Goal: Task Accomplishment & Management: Use online tool/utility

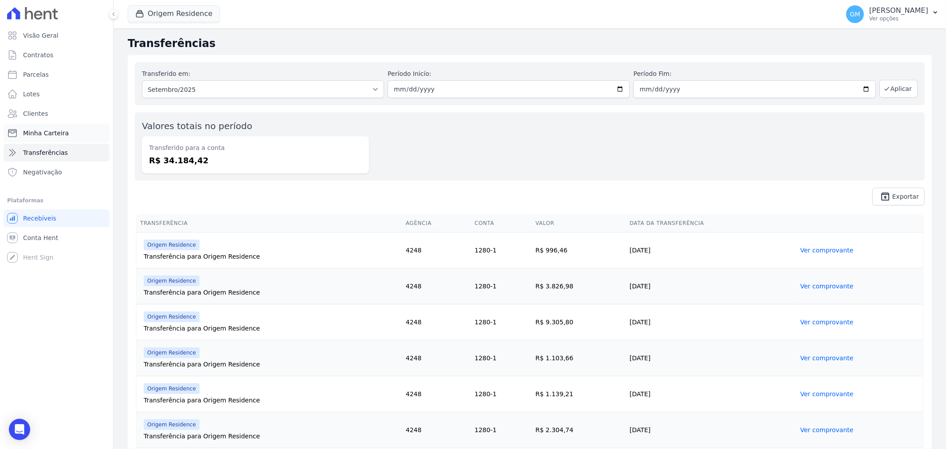
click at [65, 138] on link "Minha Carteira" at bounding box center [57, 133] width 106 height 18
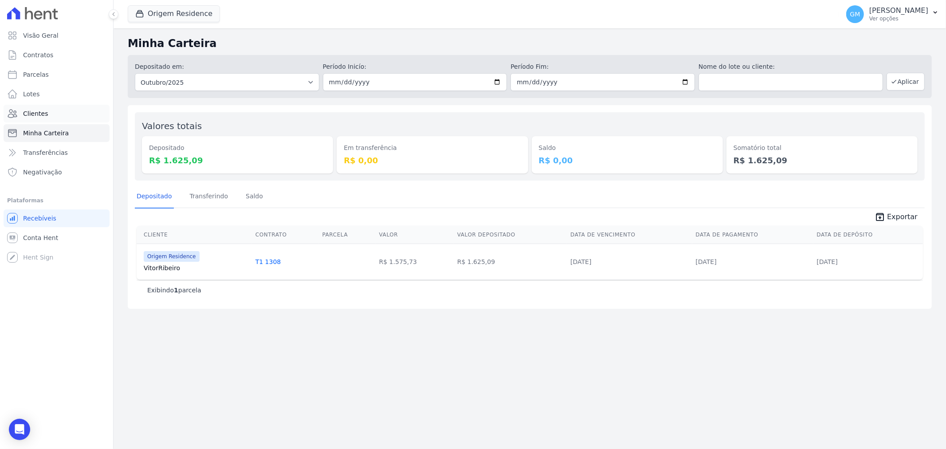
click at [45, 112] on span "Clientes" at bounding box center [35, 113] width 25 height 9
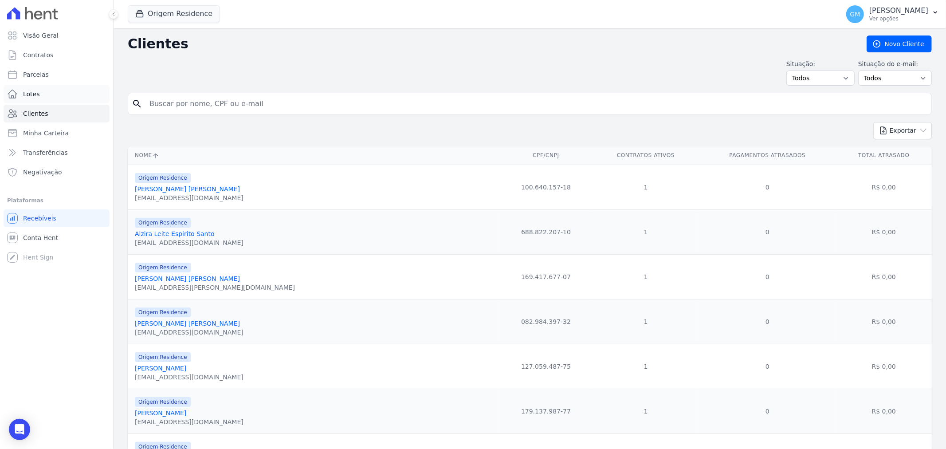
click at [25, 92] on span "Lotes" at bounding box center [31, 94] width 17 height 9
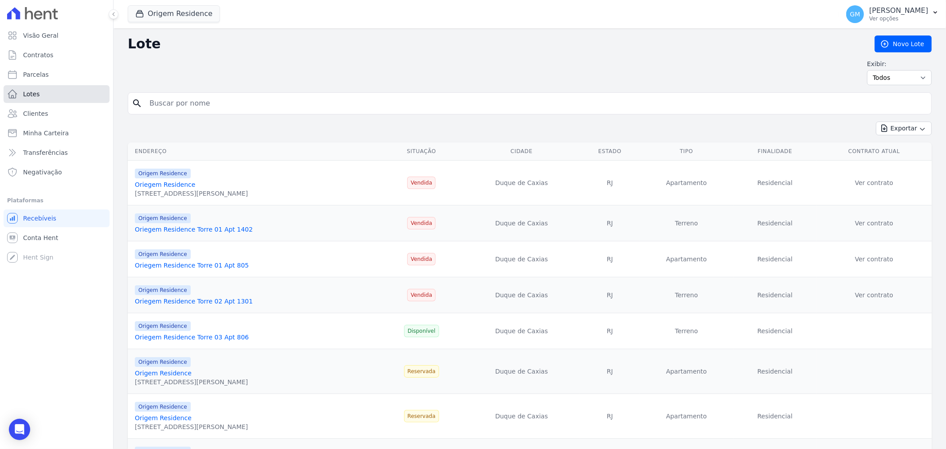
click at [30, 99] on link "Lotes" at bounding box center [57, 94] width 106 height 18
click at [32, 79] on link "Parcelas" at bounding box center [57, 75] width 106 height 18
select select
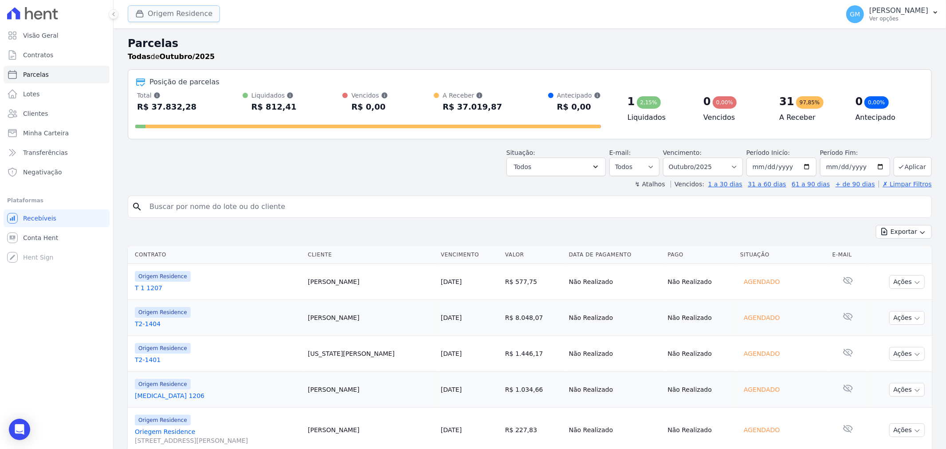
click at [162, 16] on button "Origem Residence" at bounding box center [174, 13] width 92 height 17
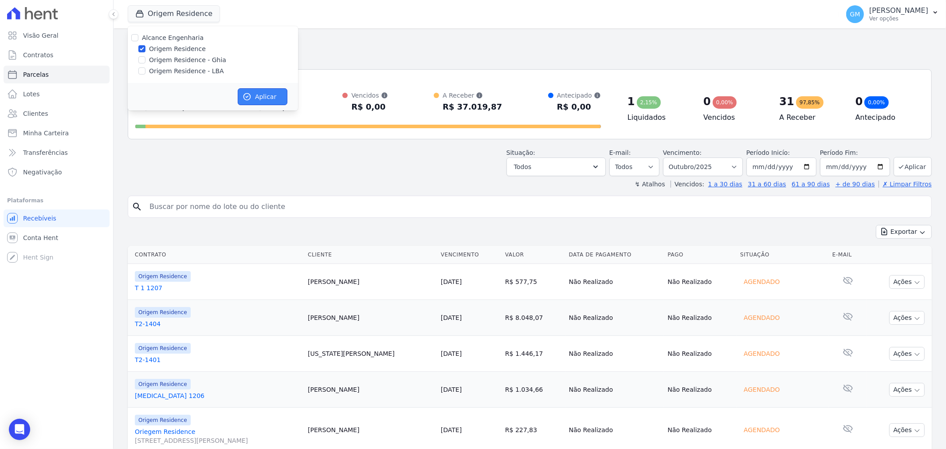
click at [273, 94] on button "Aplicar" at bounding box center [263, 96] width 50 height 17
select select
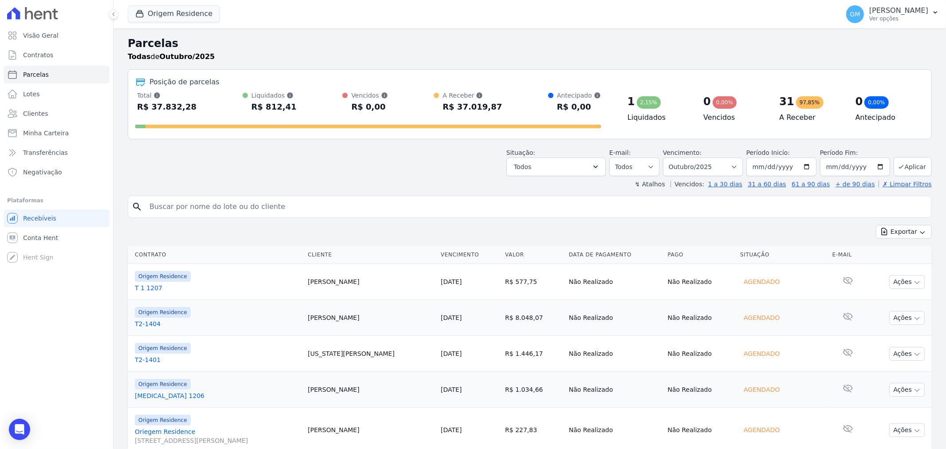
scroll to position [49, 0]
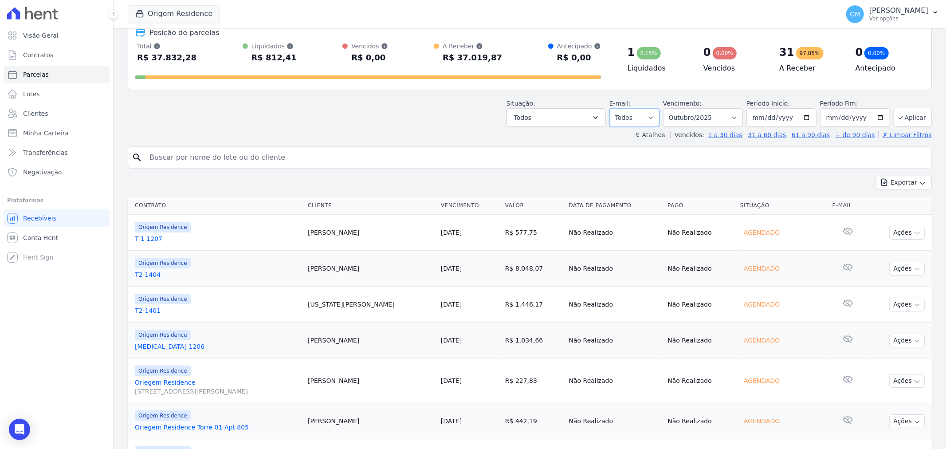
click at [648, 117] on select "Todos Lido Não-lido" at bounding box center [635, 117] width 50 height 19
click at [597, 120] on button "Todos" at bounding box center [556, 117] width 99 height 19
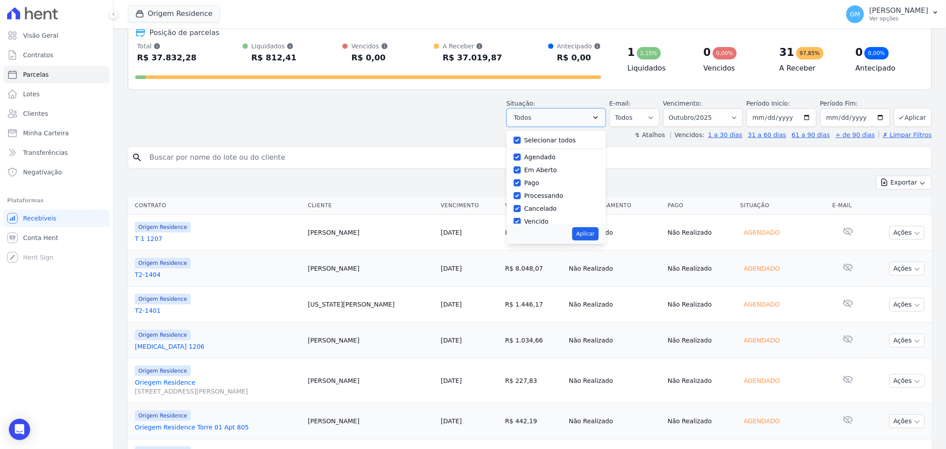
click at [597, 120] on button "Todos" at bounding box center [556, 117] width 99 height 19
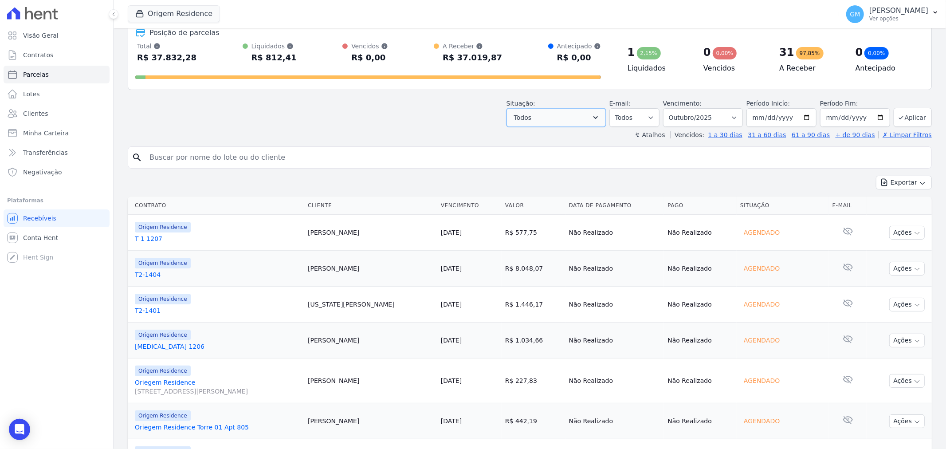
click at [597, 120] on button "Todos" at bounding box center [556, 117] width 99 height 19
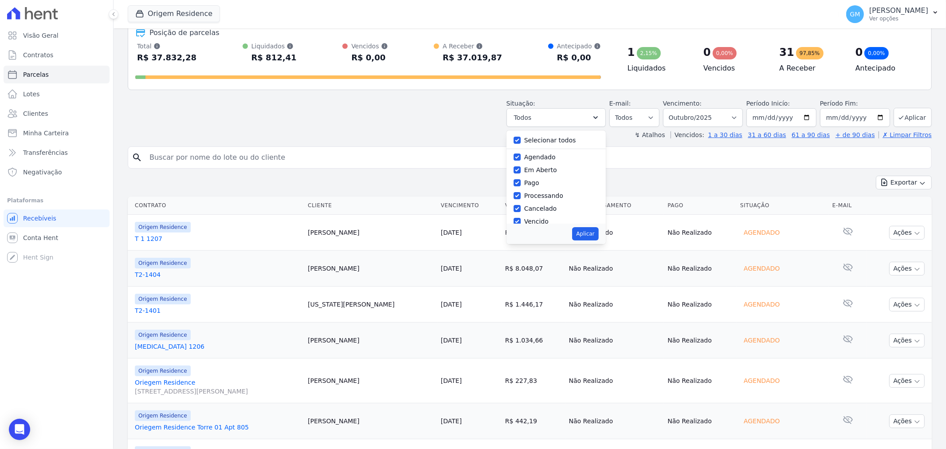
click at [561, 141] on label "Selecionar todos" at bounding box center [550, 140] width 52 height 7
click at [521, 141] on input "Selecionar todos" at bounding box center [517, 140] width 7 height 7
checkbox input "false"
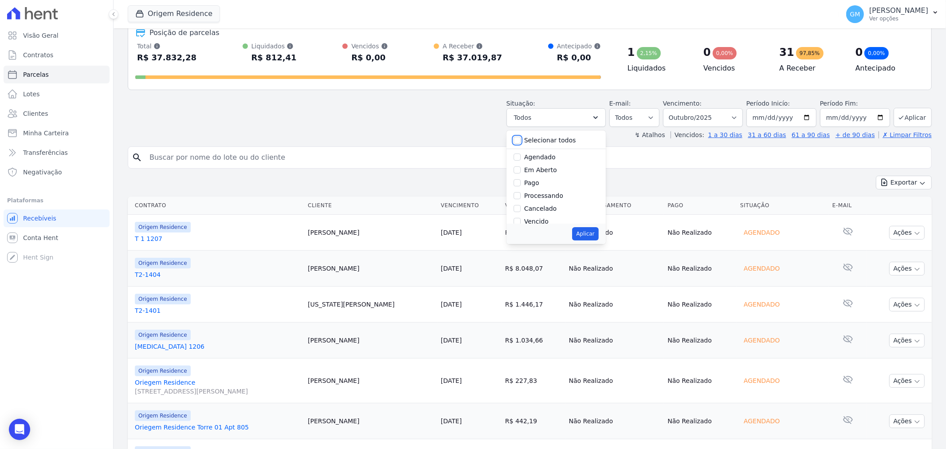
checkbox input "false"
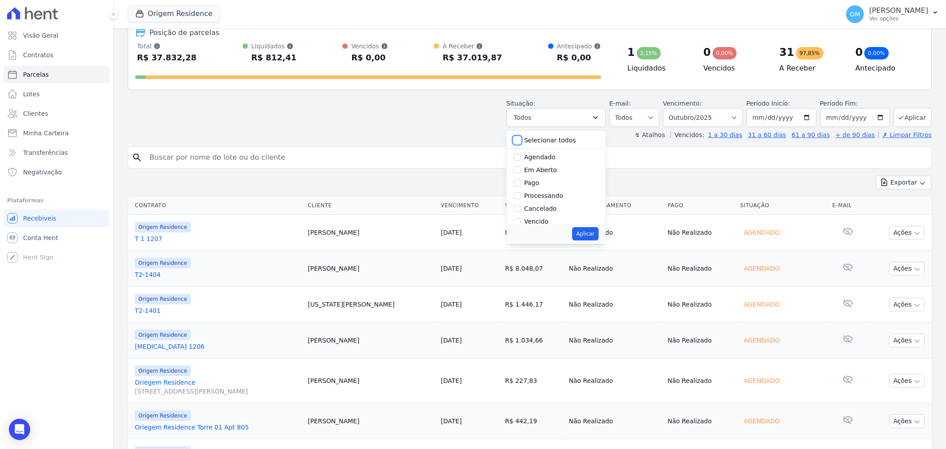
checkbox input "false"
click at [560, 139] on label "Selecionar todos" at bounding box center [550, 140] width 52 height 7
click at [521, 139] on input "Selecionar todos" at bounding box center [517, 140] width 7 height 7
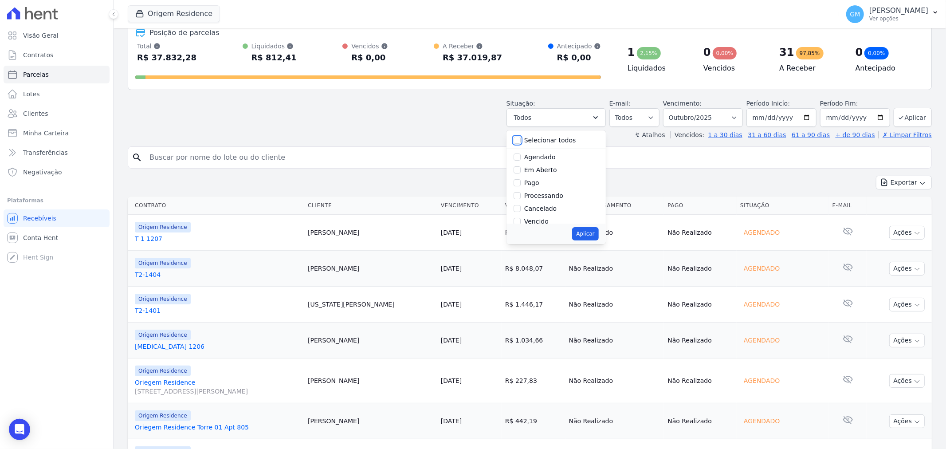
checkbox input "true"
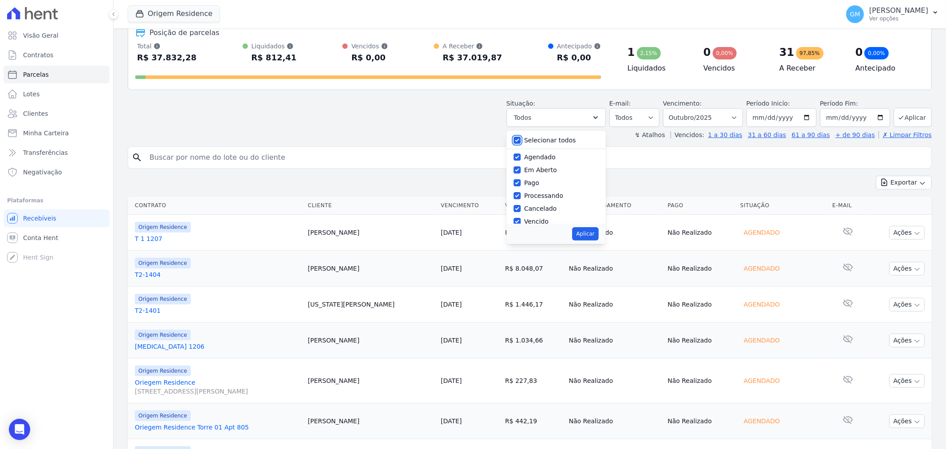
checkbox input "true"
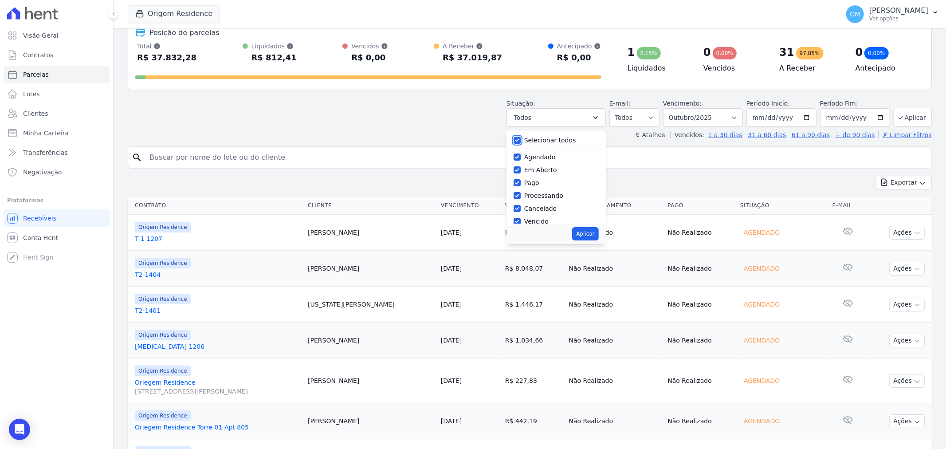
checkbox input "true"
click at [598, 231] on button "Aplicar" at bounding box center [585, 233] width 26 height 13
select select "scheduled"
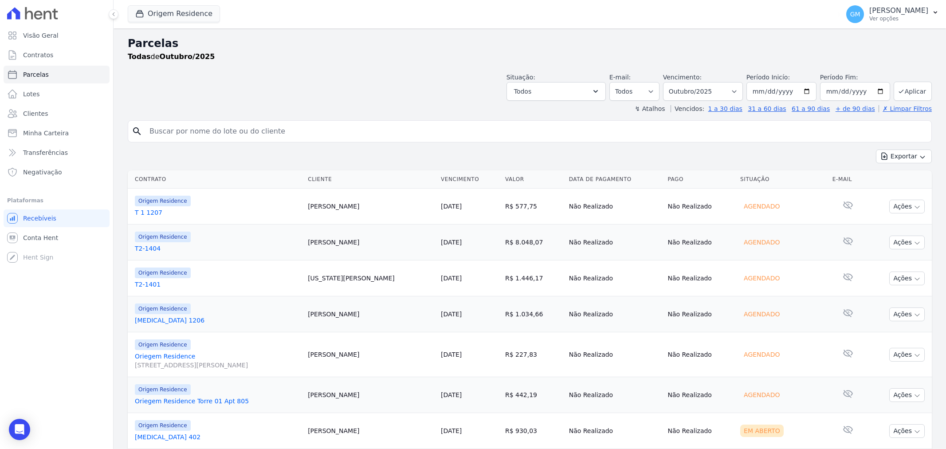
select select
click at [24, 77] on span "Parcelas" at bounding box center [36, 74] width 26 height 9
select select
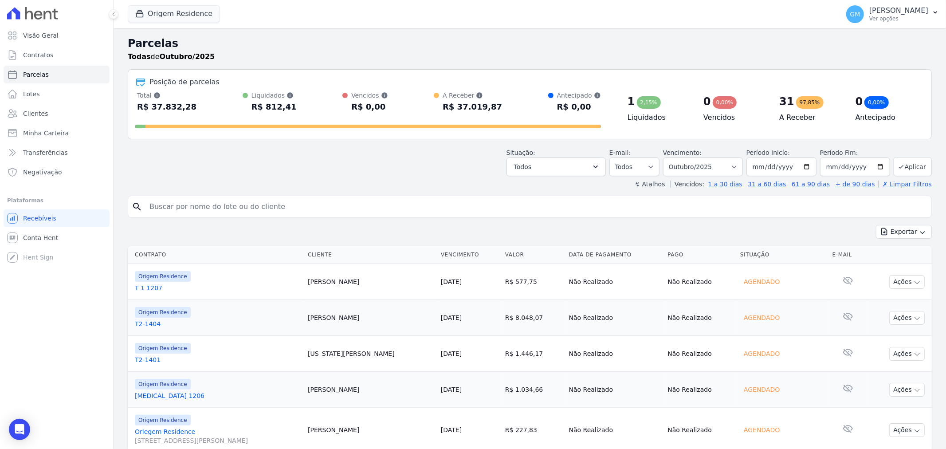
click at [796, 107] on div "97,85%" at bounding box center [810, 102] width 28 height 12
click at [50, 40] on link "Visão Geral" at bounding box center [57, 36] width 106 height 18
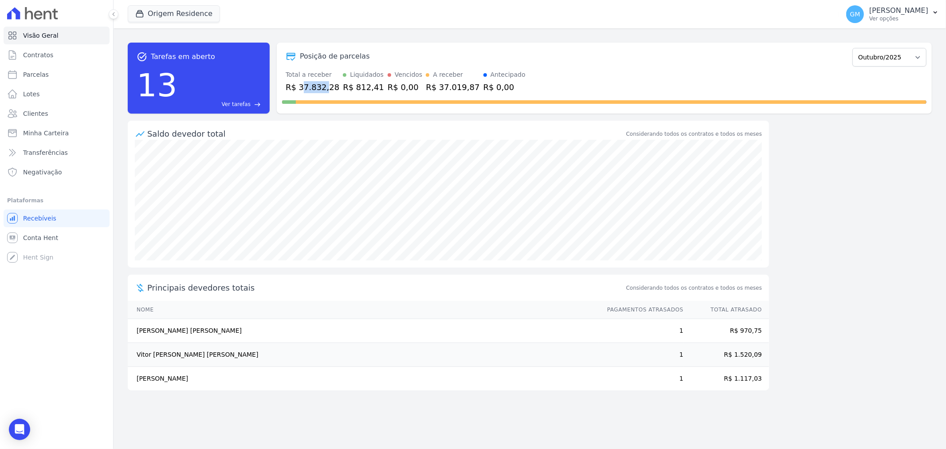
drag, startPoint x: 299, startPoint y: 87, endPoint x: 322, endPoint y: 92, distance: 23.1
click at [322, 92] on div "R$ 37.832,28" at bounding box center [313, 87] width 54 height 12
click at [327, 90] on div "R$ 37.832,28" at bounding box center [313, 87] width 54 height 12
click at [873, 57] on select "Agosto/2024 Setembro/2024 Outubro/2024 Novembro/2024 Dezembro/2024 Janeiro/2025…" at bounding box center [890, 57] width 74 height 19
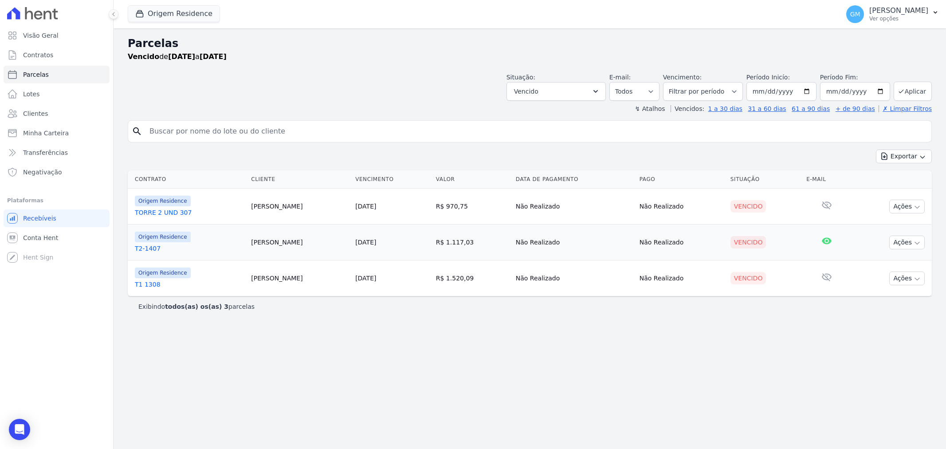
select select
click at [725, 92] on select "Filtrar por período ──────── Todos os meses Agosto/2024 Setembro/2024 Outubro/2…" at bounding box center [703, 91] width 80 height 19
select select "all"
click at [676, 82] on select "Filtrar por período ──────── Todos os meses Agosto/2024 Setembro/2024 Outubro/2…" at bounding box center [703, 91] width 80 height 19
select select
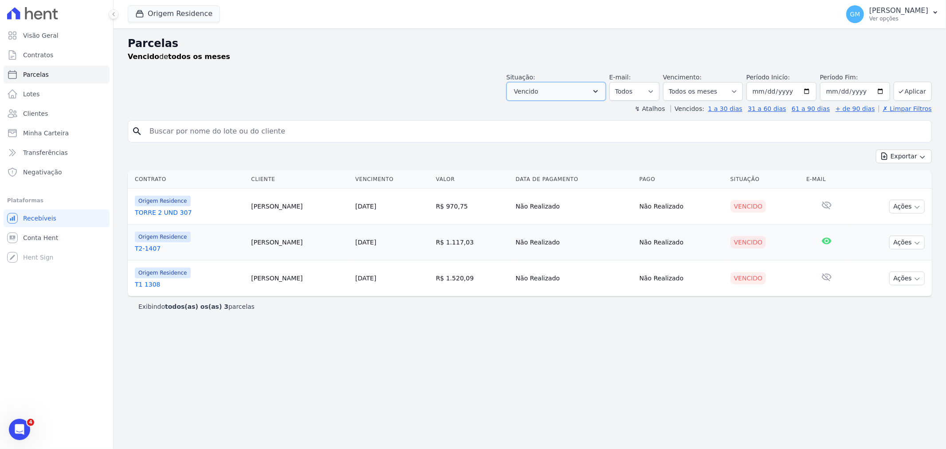
click at [561, 92] on button "Vencido" at bounding box center [556, 91] width 99 height 19
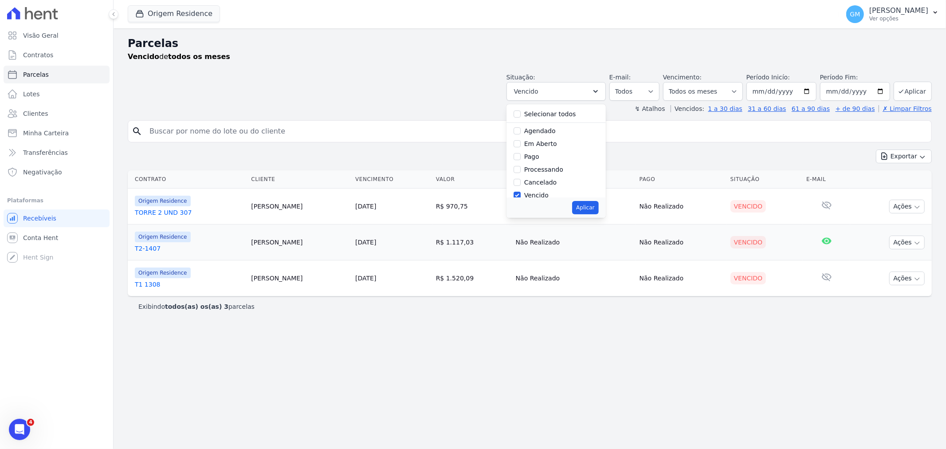
click at [537, 118] on div "Selecionar todos" at bounding box center [556, 114] width 85 height 13
click at [521, 117] on input "Selecionar todos" at bounding box center [517, 113] width 7 height 7
checkbox input "true"
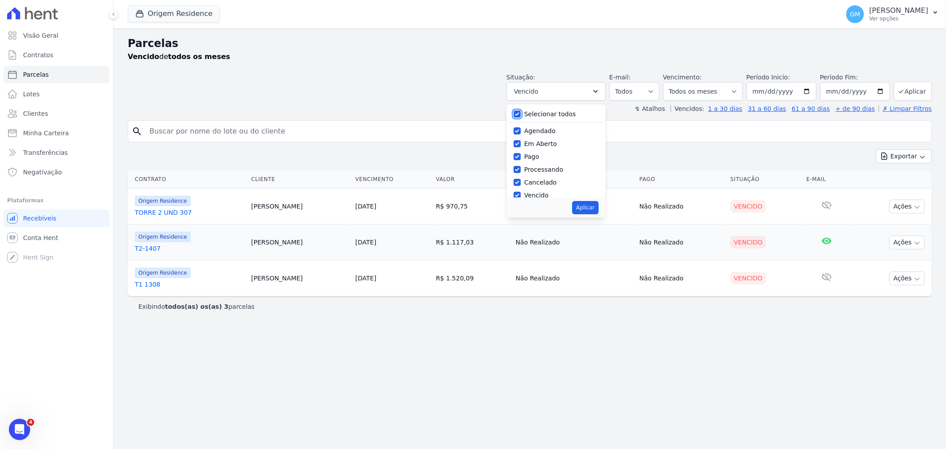
checkbox input "true"
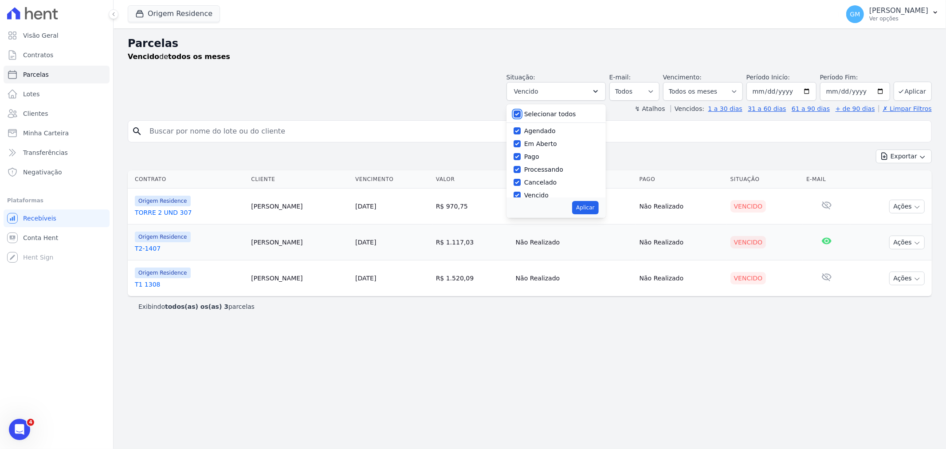
checkbox input "true"
click at [521, 114] on input "Selecionar todos" at bounding box center [517, 113] width 7 height 7
checkbox input "false"
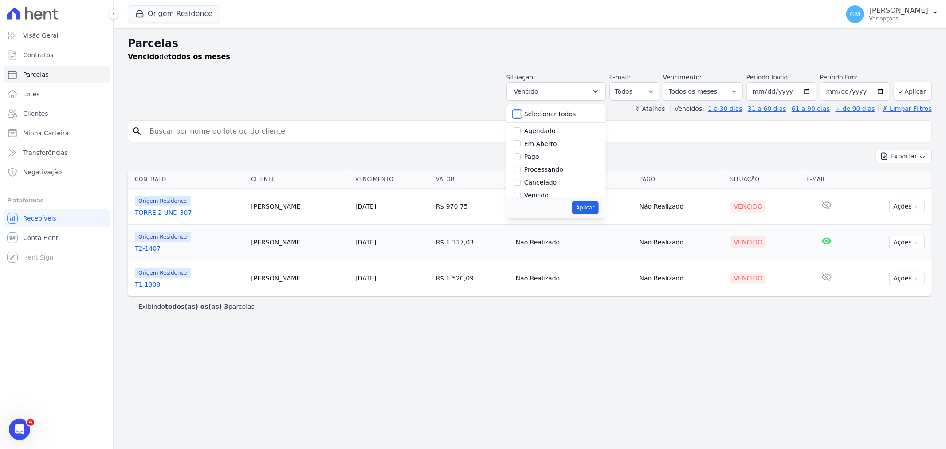
checkbox input "false"
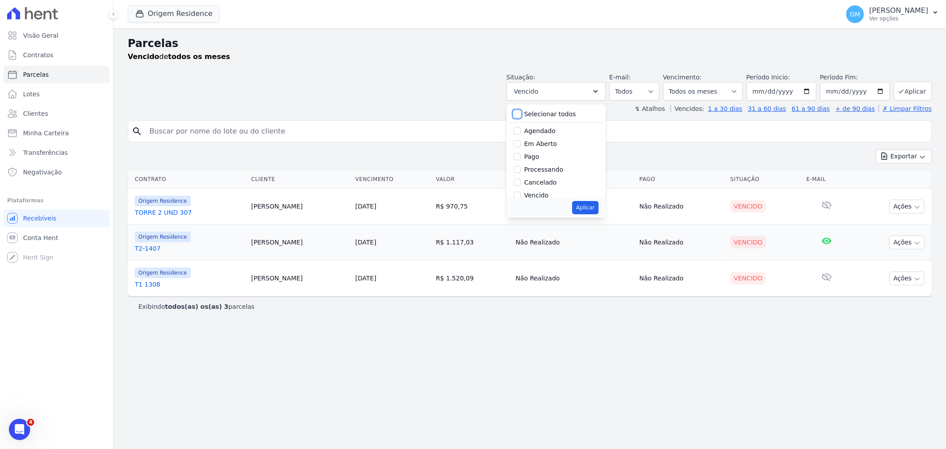
checkbox input "false"
click at [521, 129] on input "Agendado" at bounding box center [517, 130] width 7 height 7
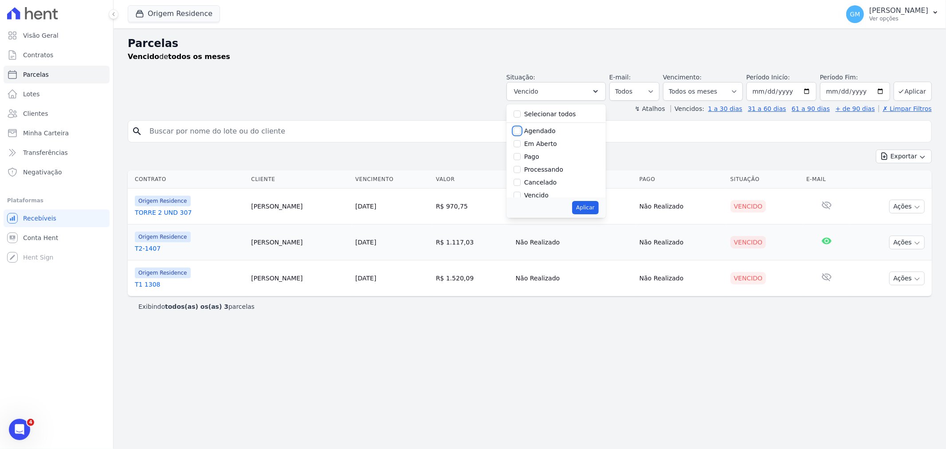
checkbox input "true"
click at [521, 148] on div at bounding box center [517, 143] width 7 height 9
click at [521, 144] on input "Em Aberto" at bounding box center [517, 143] width 7 height 7
checkbox input "true"
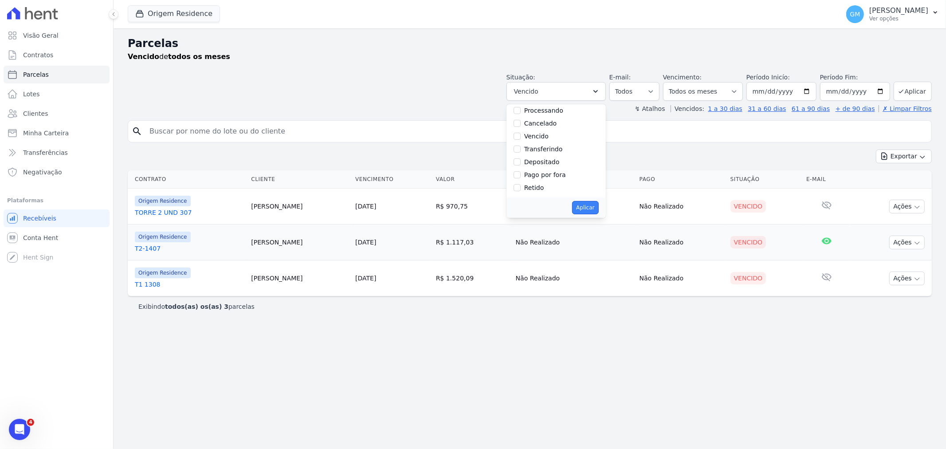
click at [599, 210] on button "Aplicar" at bounding box center [585, 207] width 26 height 13
select select "scheduled"
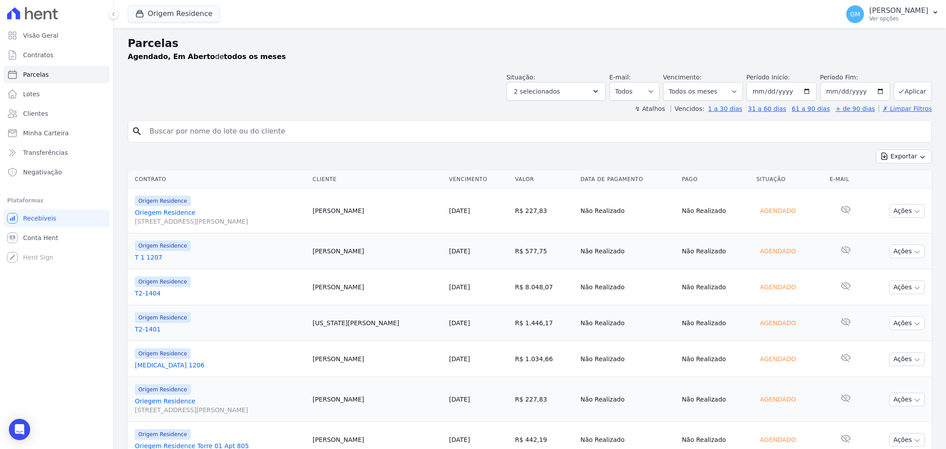
select select
click at [839, 92] on input "[DATE]" at bounding box center [855, 91] width 70 height 19
click at [855, 90] on input "[DATE]" at bounding box center [855, 91] width 70 height 19
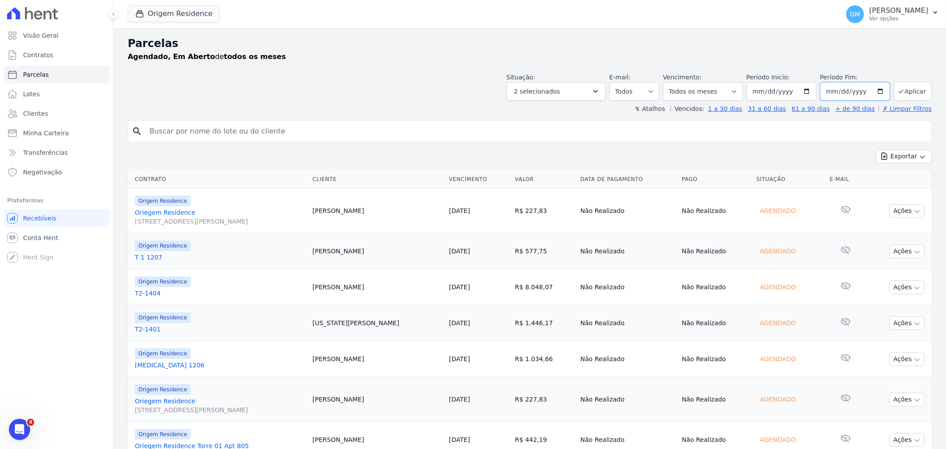
click at [855, 90] on input "2025-10-02" at bounding box center [855, 91] width 70 height 19
drag, startPoint x: 855, startPoint y: 90, endPoint x: 843, endPoint y: 91, distance: 11.6
click at [855, 90] on input "[DATE]" at bounding box center [855, 91] width 70 height 19
type input "2050-10-02"
click at [921, 87] on button "Aplicar" at bounding box center [913, 91] width 38 height 19
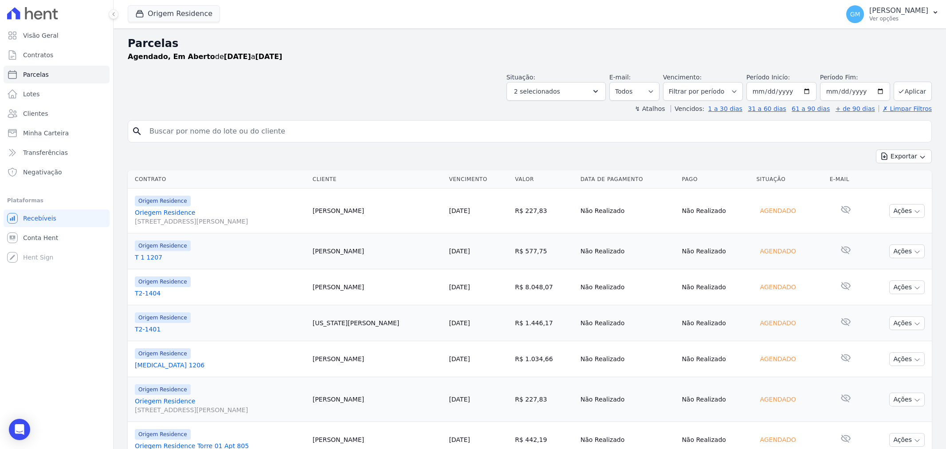
select select
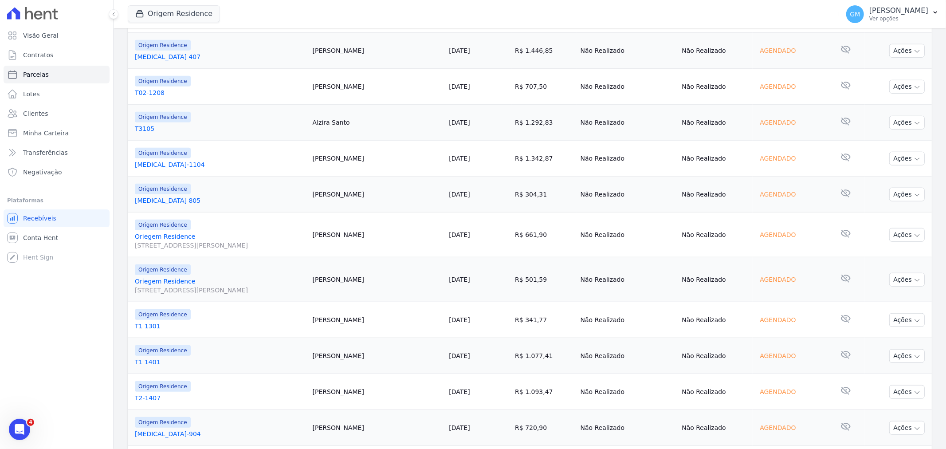
scroll to position [713, 0]
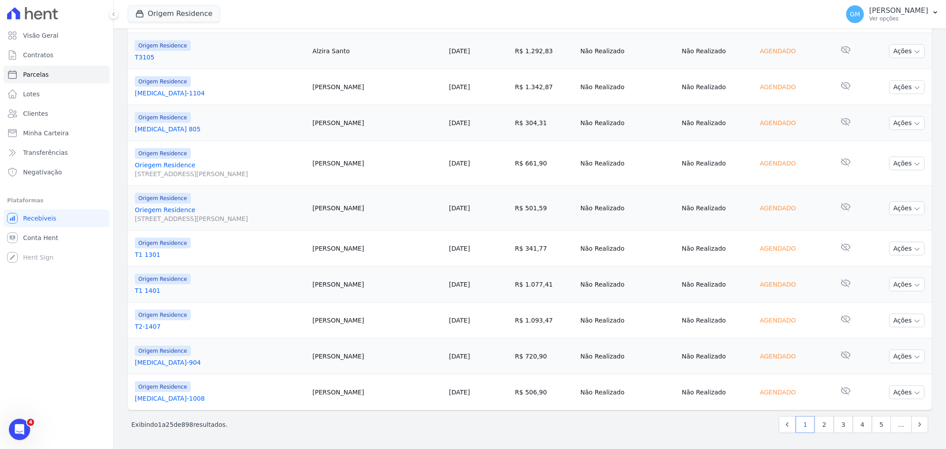
click at [895, 425] on span "…" at bounding box center [901, 424] width 21 height 17
click at [916, 425] on icon "Next" at bounding box center [920, 424] width 9 height 9
select select
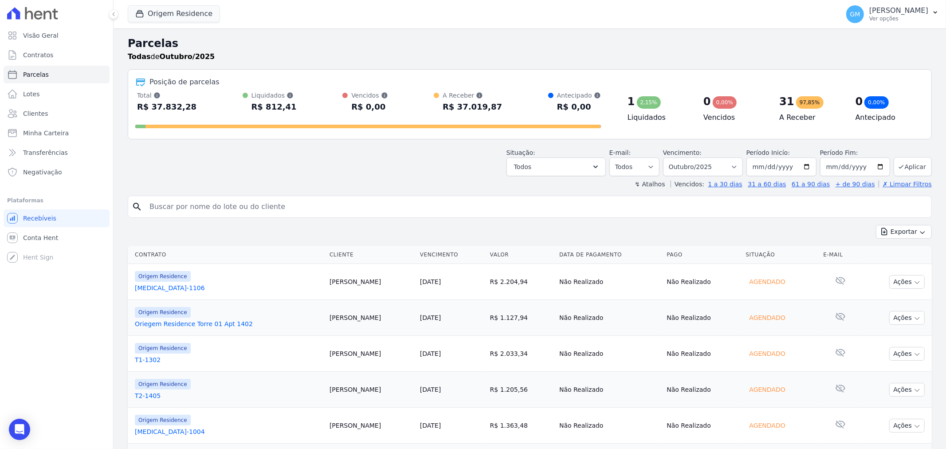
click at [898, 425] on button "Ações" at bounding box center [907, 426] width 35 height 14
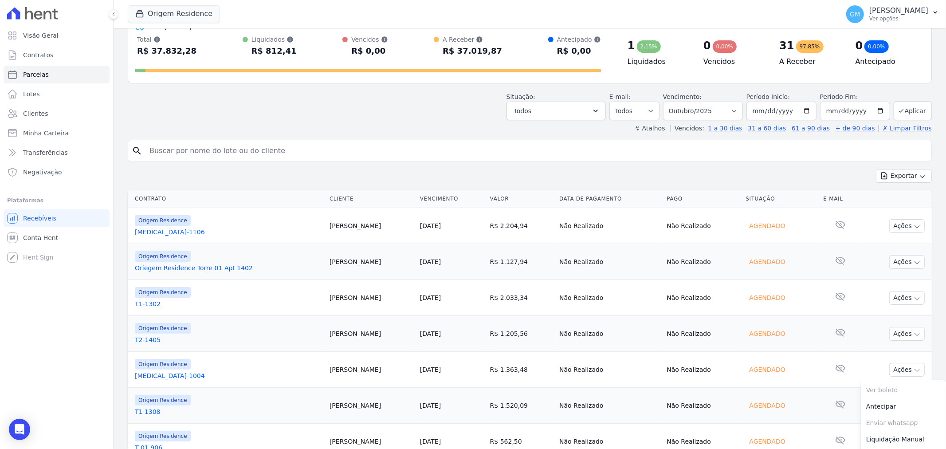
click at [796, 414] on td "Agendado" at bounding box center [782, 406] width 78 height 36
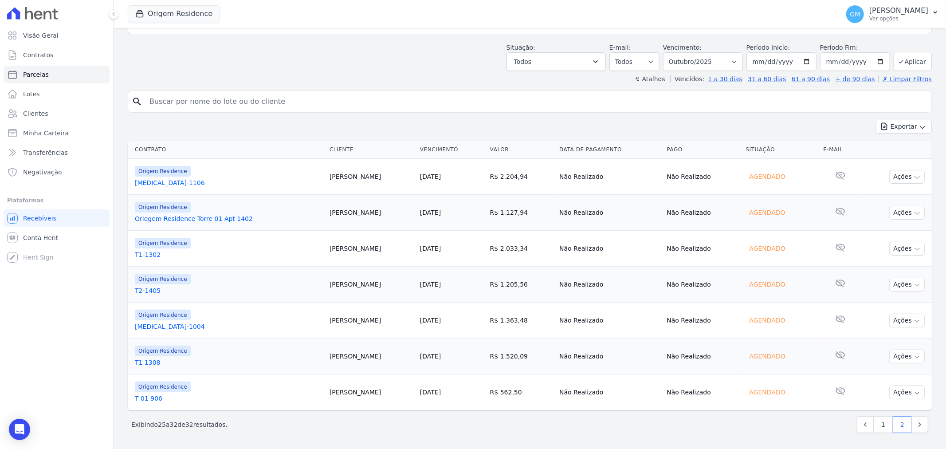
click at [441, 213] on link "25/10/2025" at bounding box center [430, 212] width 21 height 7
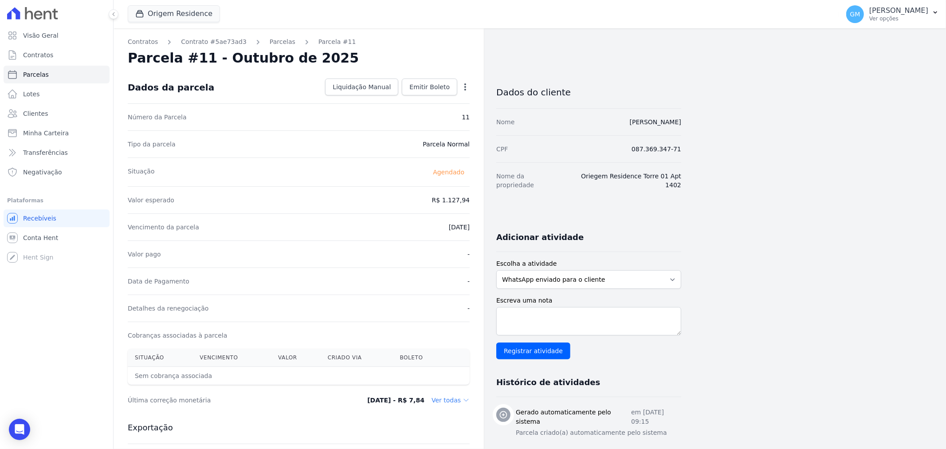
select select
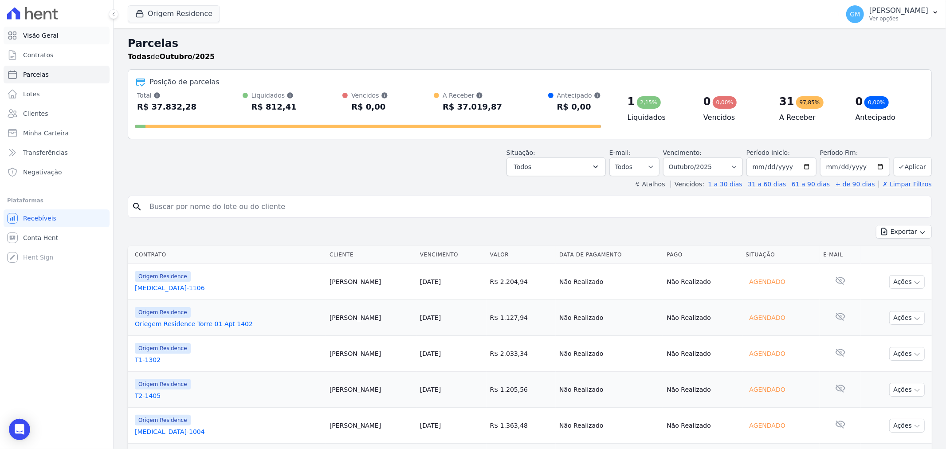
click at [42, 39] on span "Visão Geral" at bounding box center [40, 35] width 35 height 9
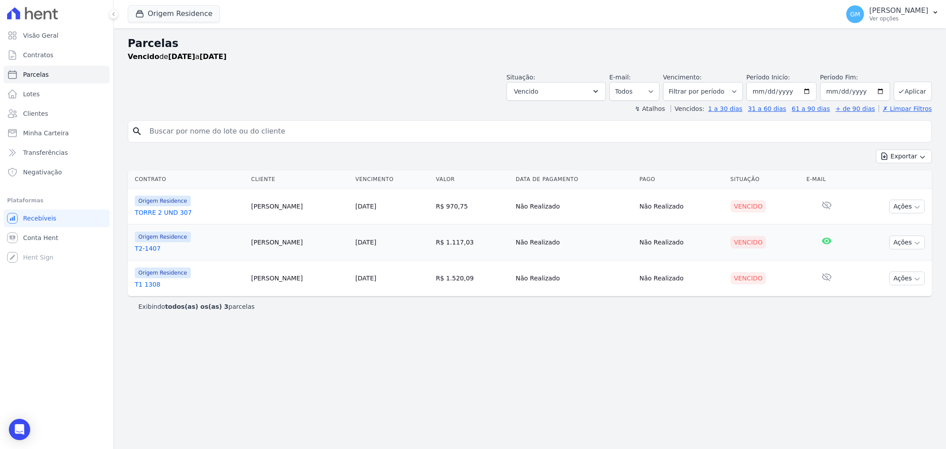
select select
click at [596, 85] on button "Vencido" at bounding box center [556, 91] width 99 height 19
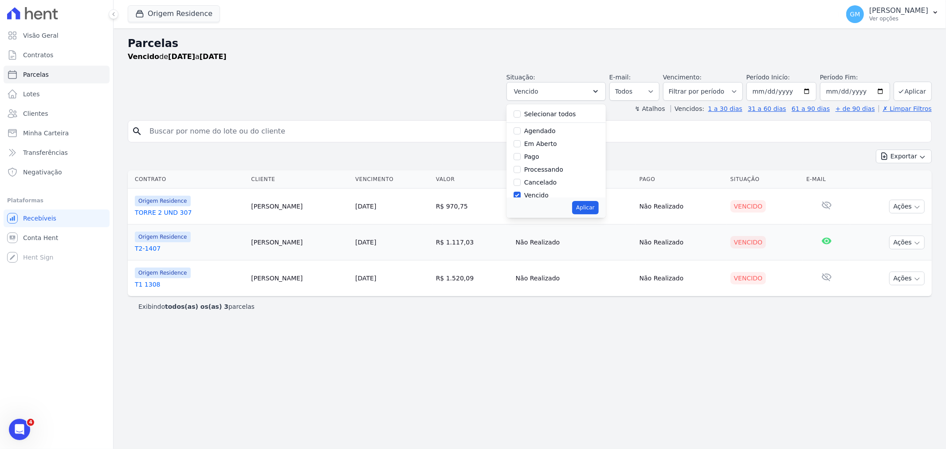
click at [575, 116] on label "Selecionar todos" at bounding box center [550, 113] width 52 height 7
click at [521, 116] on input "Selecionar todos" at bounding box center [517, 113] width 7 height 7
checkbox input "true"
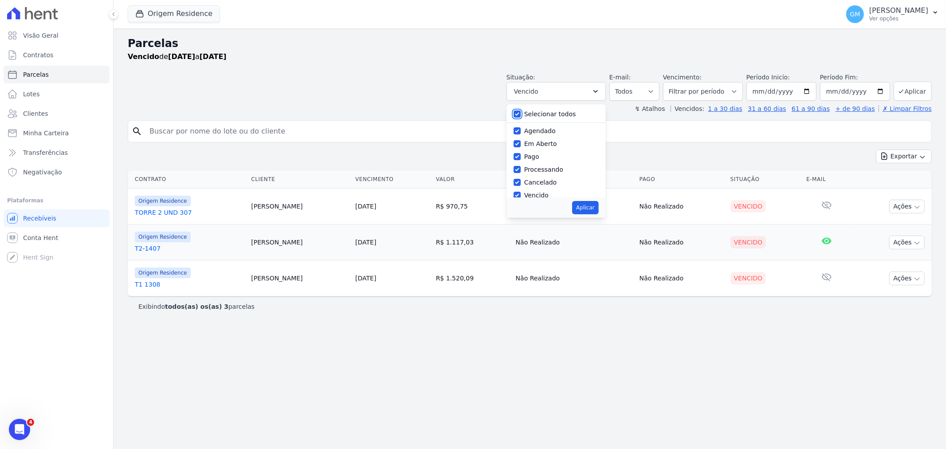
checkbox input "true"
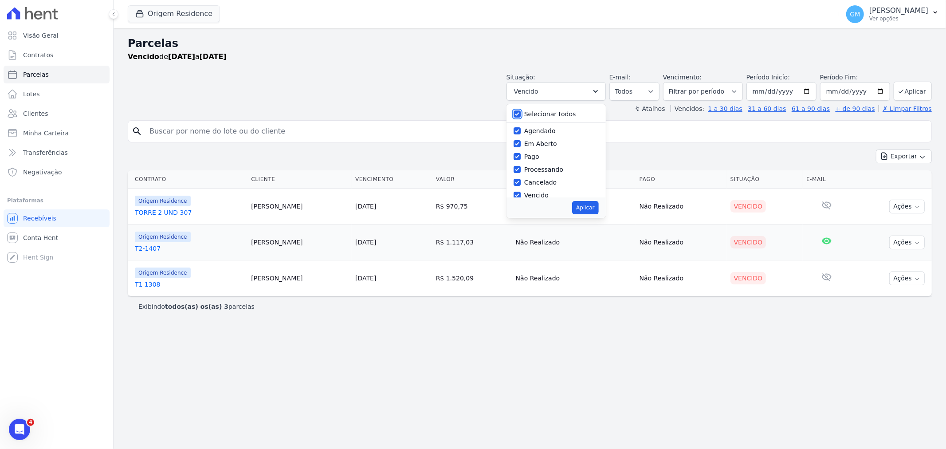
checkbox input "true"
click at [593, 208] on button "Aplicar" at bounding box center [585, 207] width 26 height 13
select select "scheduled"
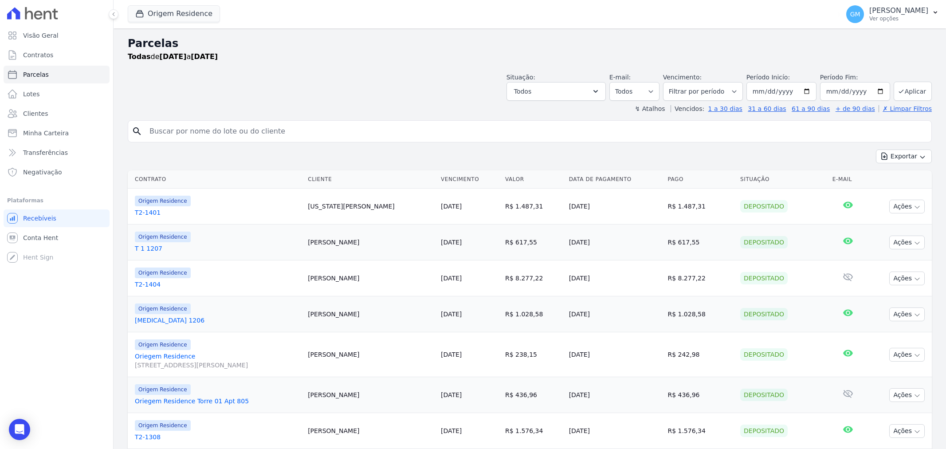
select select
click at [768, 90] on input "2025-09-02" at bounding box center [782, 91] width 70 height 19
click at [804, 90] on input "2025-09-02" at bounding box center [782, 91] width 70 height 19
type input "2025-02-01"
click at [793, 89] on input "2025-02-01" at bounding box center [782, 91] width 70 height 19
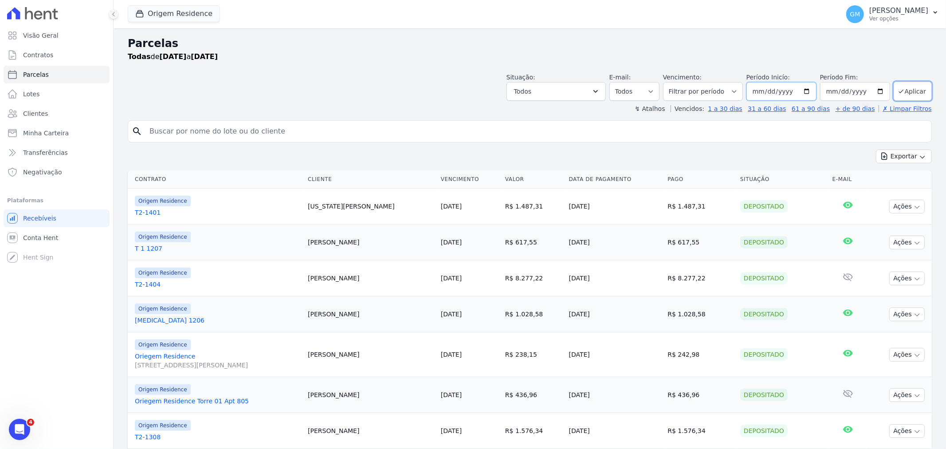
type input "2025-02-01"
type input "2022-01-01"
click at [860, 93] on input "2025-10-02" at bounding box center [855, 91] width 70 height 19
type input "0202-12-31"
type input "0050-12-31"
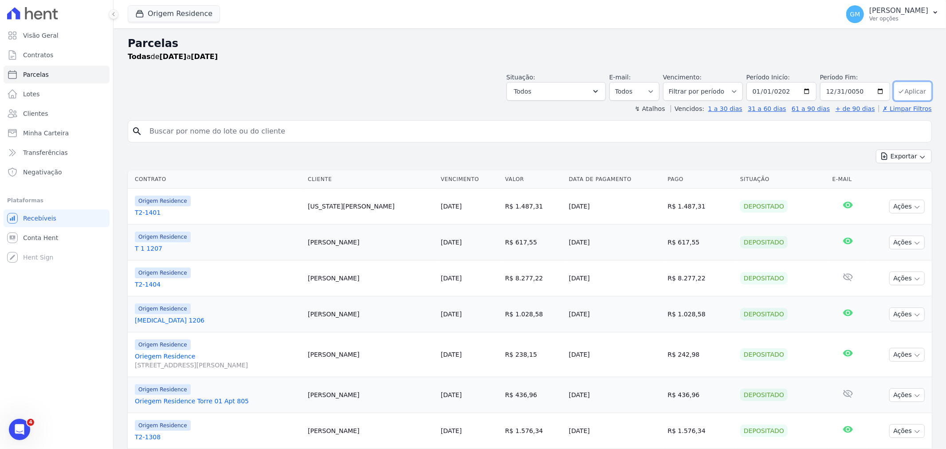
click at [898, 93] on icon "submit" at bounding box center [901, 91] width 7 height 7
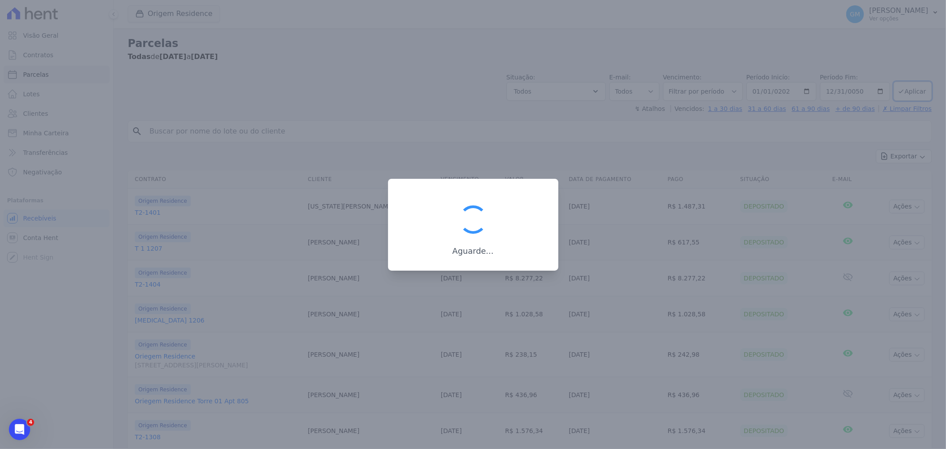
click at [839, 96] on div at bounding box center [473, 224] width 946 height 449
click at [704, 153] on div at bounding box center [473, 224] width 946 height 449
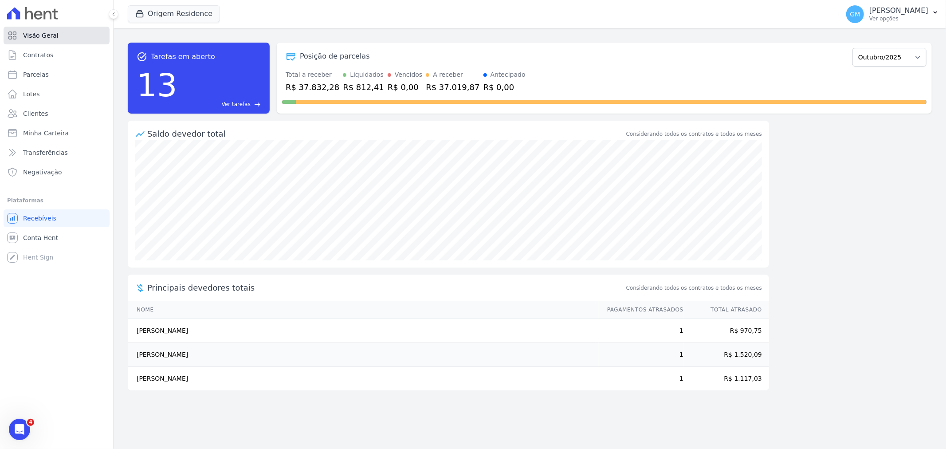
click at [42, 39] on span "Visão Geral" at bounding box center [40, 35] width 35 height 9
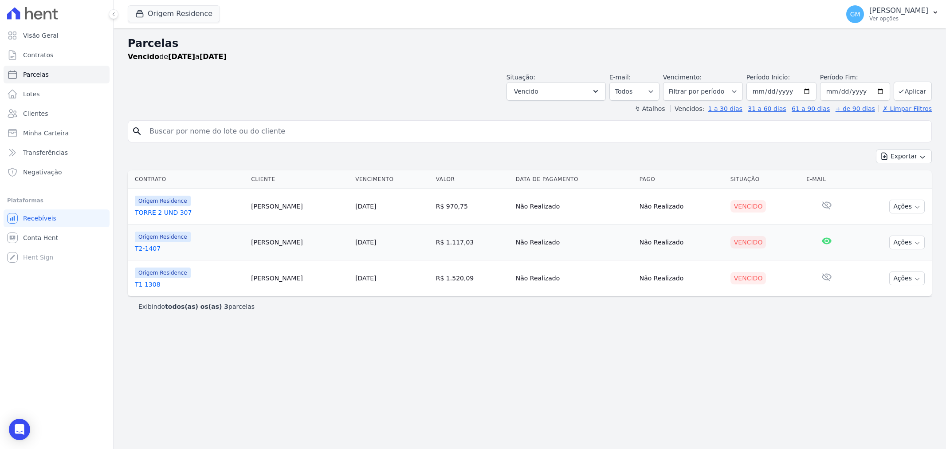
select select
click at [768, 95] on input "2025-09-02" at bounding box center [782, 91] width 70 height 19
type input "2025-09-01"
type input "2015-01-01"
click at [842, 92] on input "2025-10-02" at bounding box center [855, 91] width 70 height 19
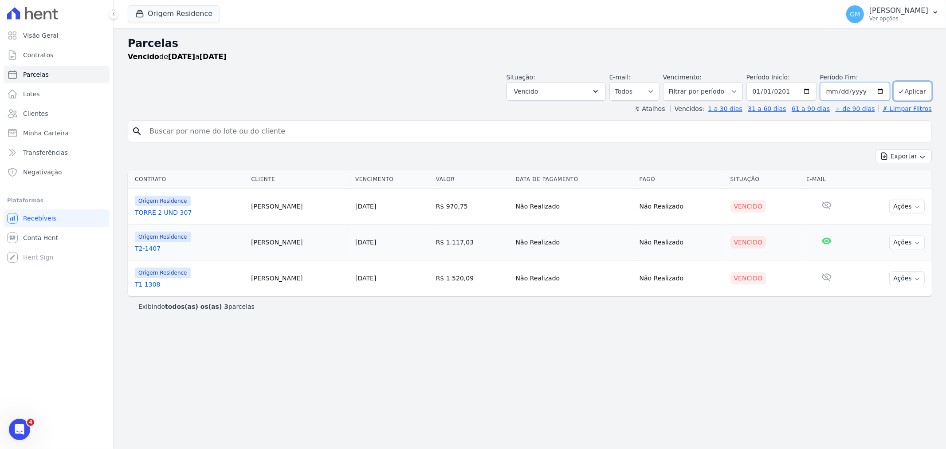
click at [832, 92] on input "2025-10-02" at bounding box center [855, 91] width 70 height 19
type input "[DATE]"
click at [918, 96] on button "Aplicar" at bounding box center [913, 91] width 38 height 19
select select
click at [599, 92] on button "Vencido" at bounding box center [556, 91] width 99 height 19
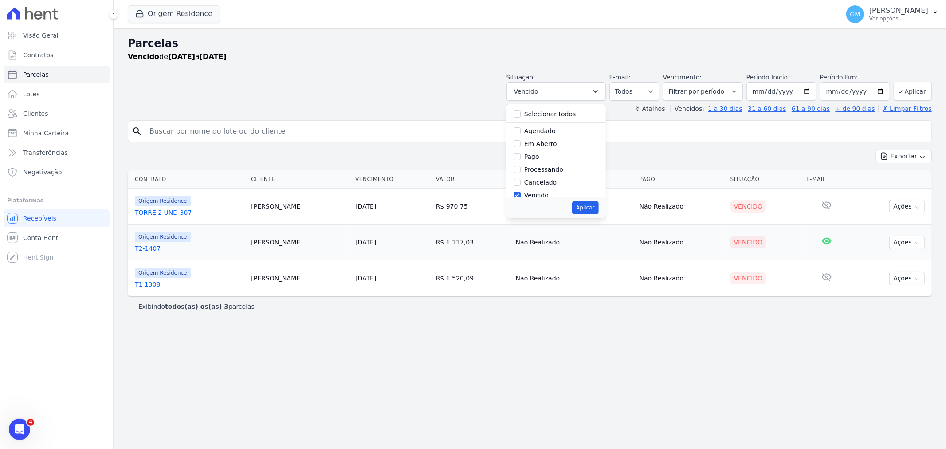
click at [562, 118] on label "Selecionar todos" at bounding box center [550, 113] width 52 height 7
click at [521, 118] on input "Selecionar todos" at bounding box center [517, 113] width 7 height 7
checkbox input "true"
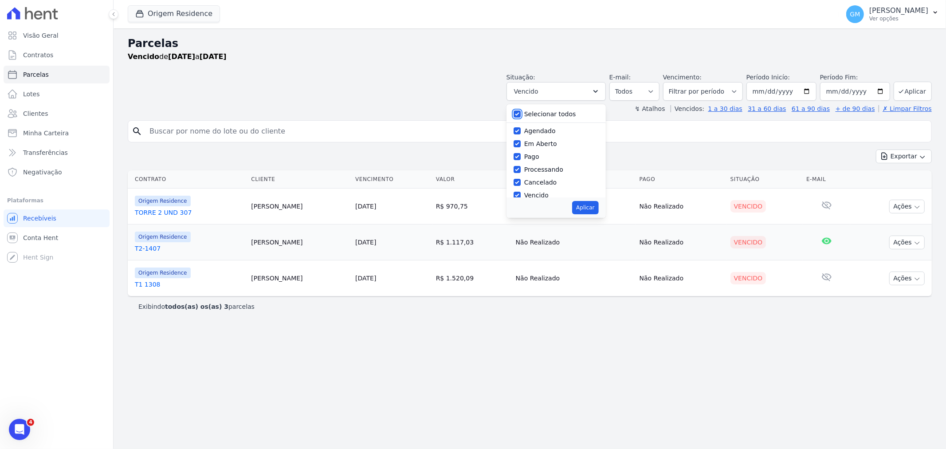
checkbox input "true"
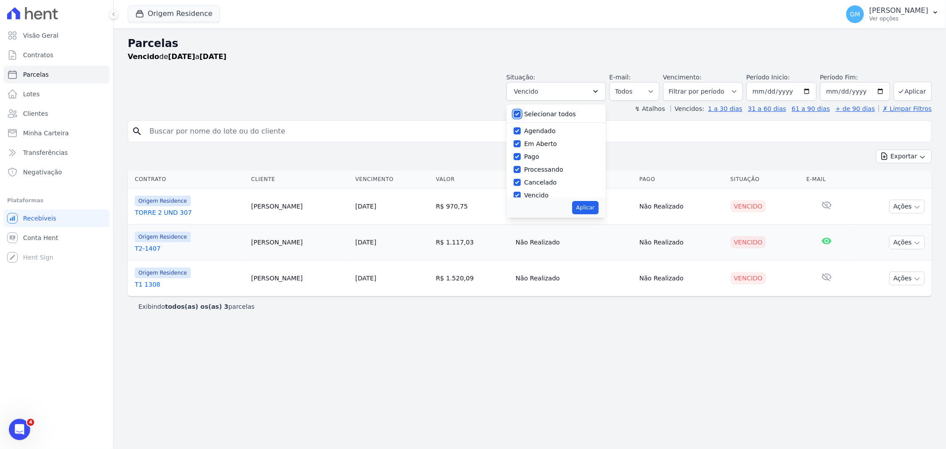
checkbox input "true"
click at [599, 210] on button "Aplicar" at bounding box center [585, 207] width 26 height 13
select select "scheduled"
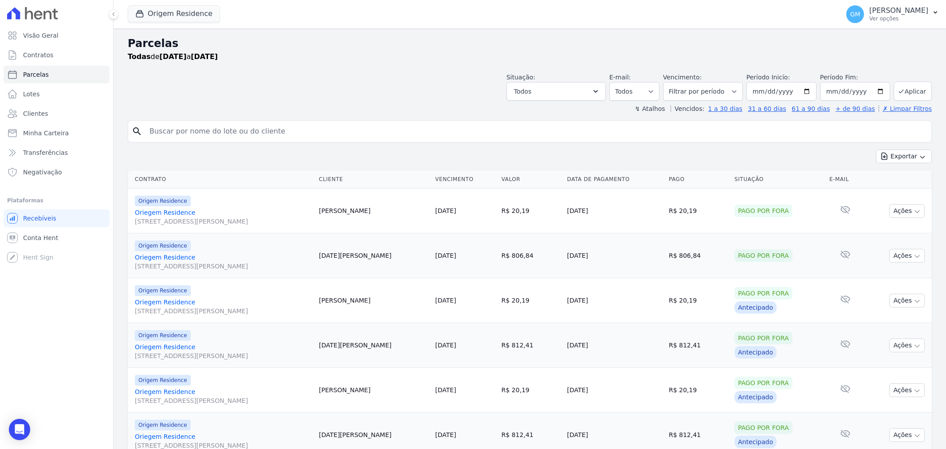
select select
click at [861, 90] on input "2030-12-31" at bounding box center [855, 91] width 70 height 19
type input "0202-12-31"
type input "[DATE]"
click at [911, 90] on button "Aplicar" at bounding box center [913, 91] width 38 height 19
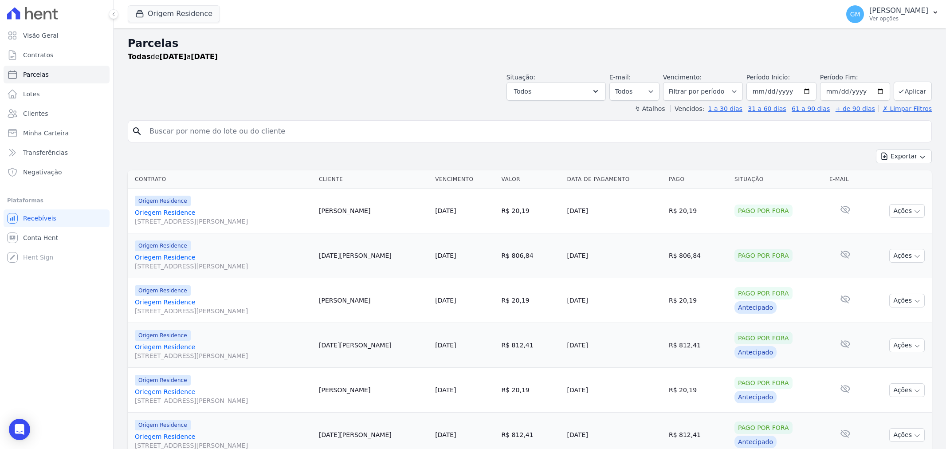
select select
click at [894, 158] on button "Exportar" at bounding box center [904, 157] width 56 height 14
click at [891, 189] on span "Exportar CSV" at bounding box center [903, 192] width 47 height 9
